Goal: Information Seeking & Learning: Learn about a topic

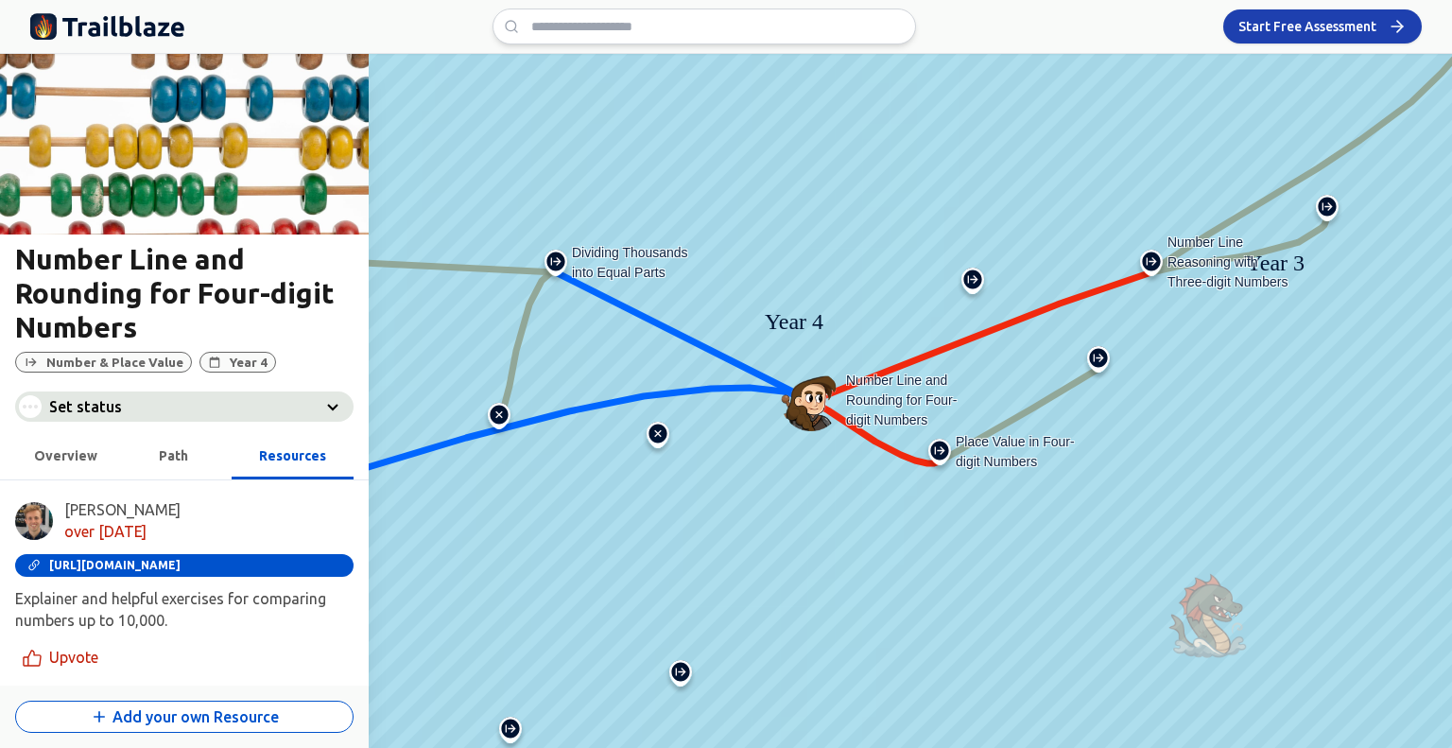
scroll to position [376, 0]
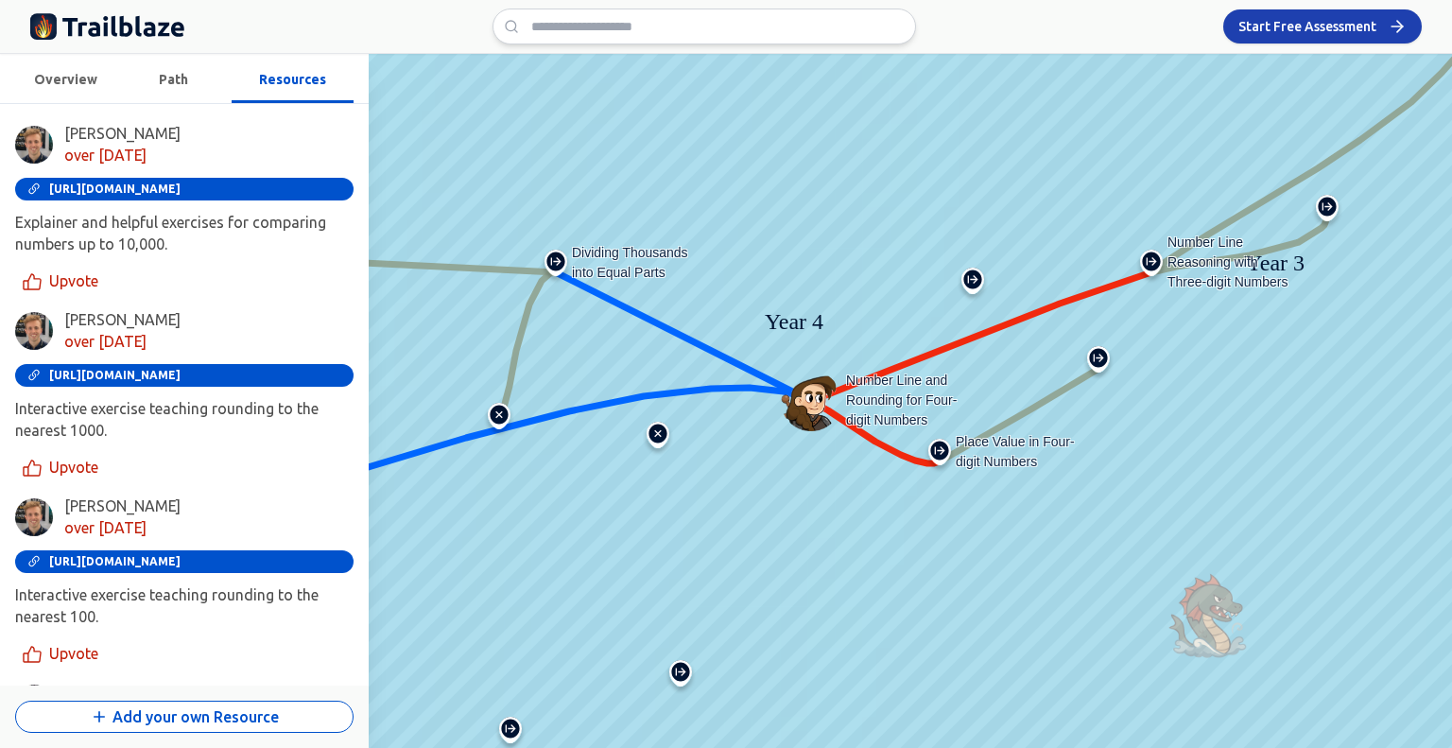
click at [814, 407] on img at bounding box center [811, 401] width 60 height 60
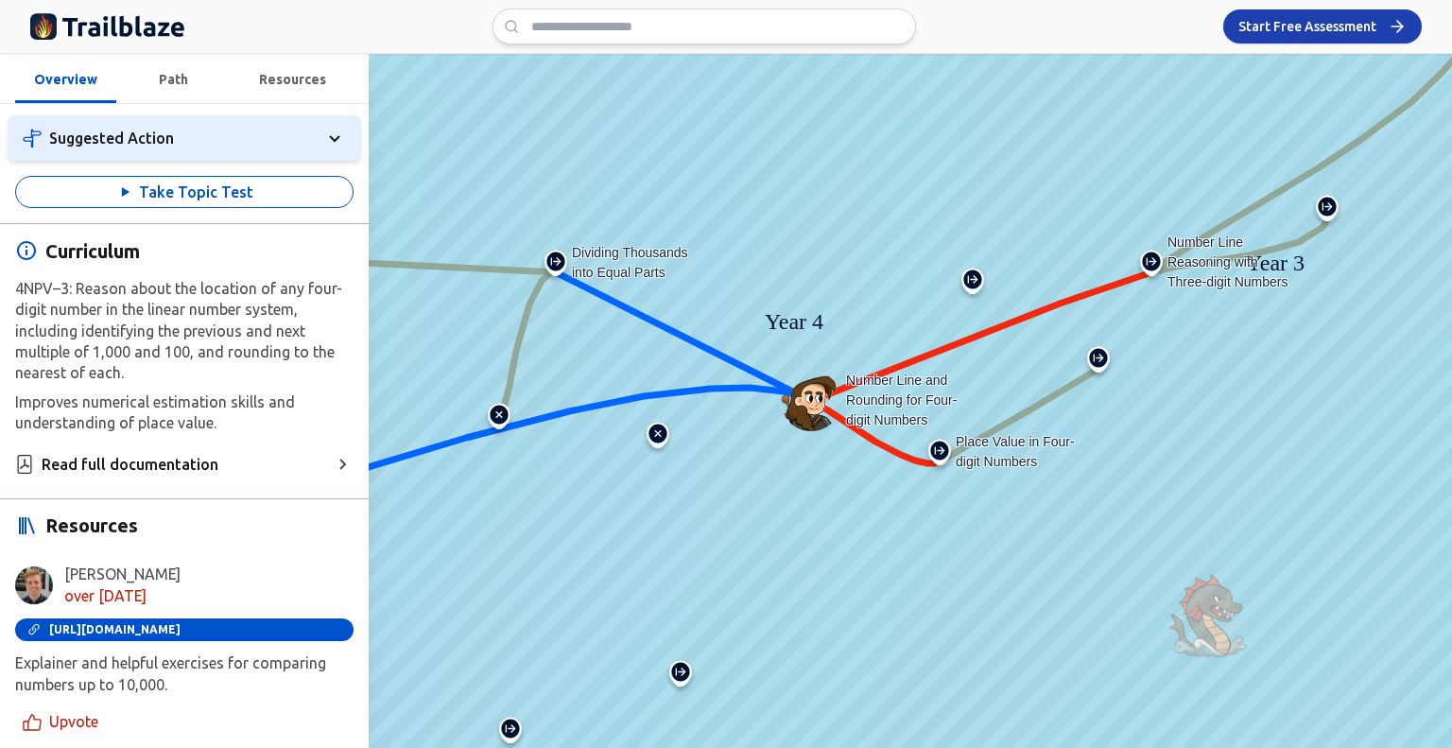
click at [799, 402] on img at bounding box center [811, 401] width 60 height 60
click at [818, 413] on img at bounding box center [811, 401] width 60 height 60
click at [663, 433] on img at bounding box center [658, 439] width 30 height 34
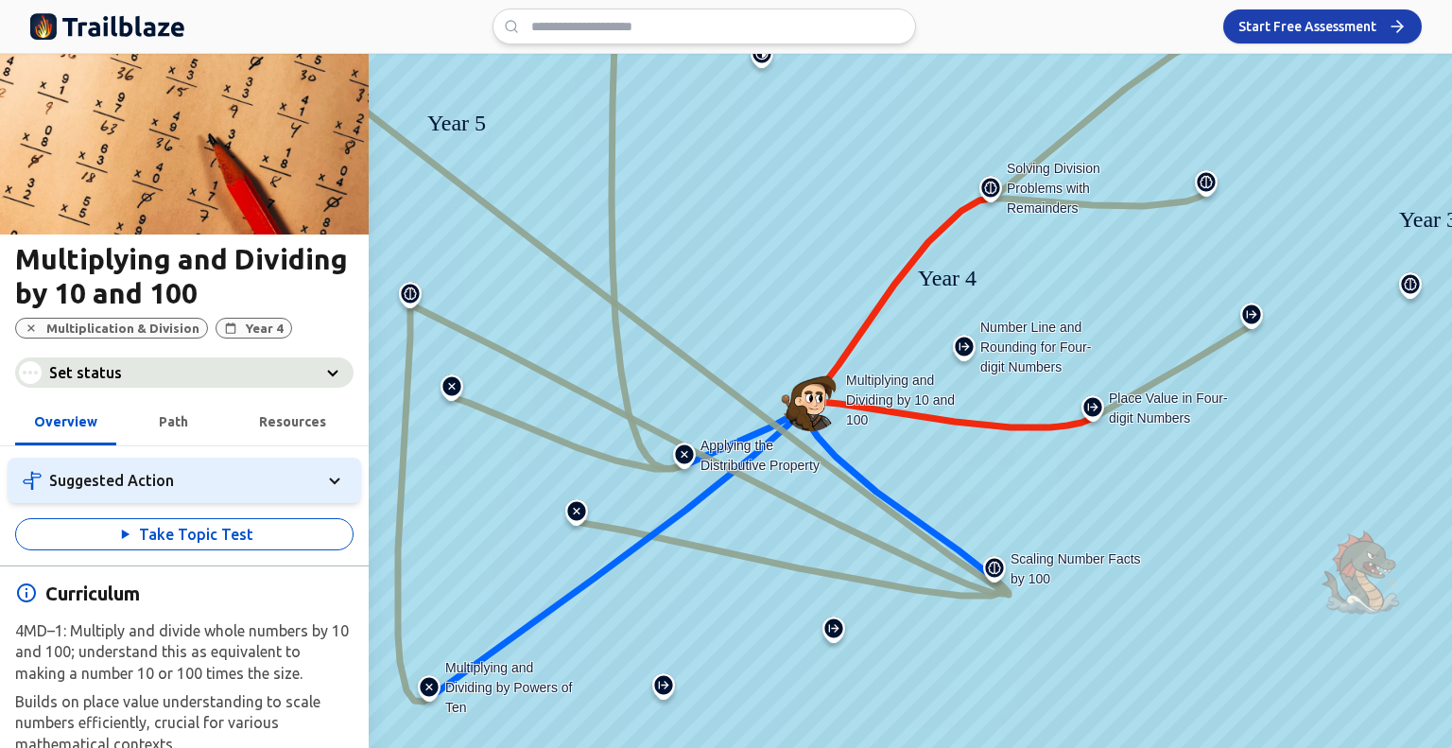
click at [967, 349] on img at bounding box center [964, 352] width 30 height 34
